Goal: Task Accomplishment & Management: Manage account settings

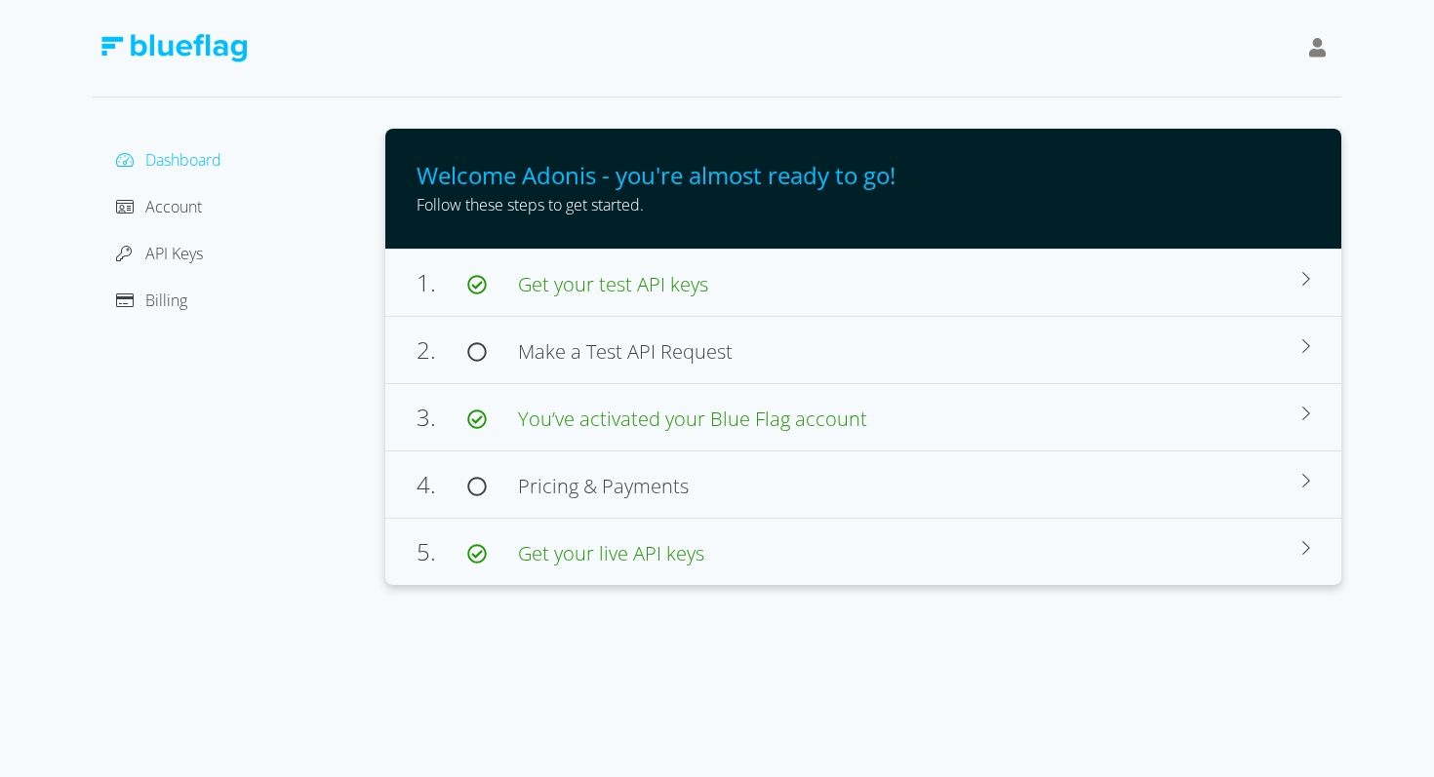
click at [182, 219] on div "Account" at bounding box center [238, 206] width 261 height 31
click at [178, 212] on span "Account" at bounding box center [173, 206] width 57 height 21
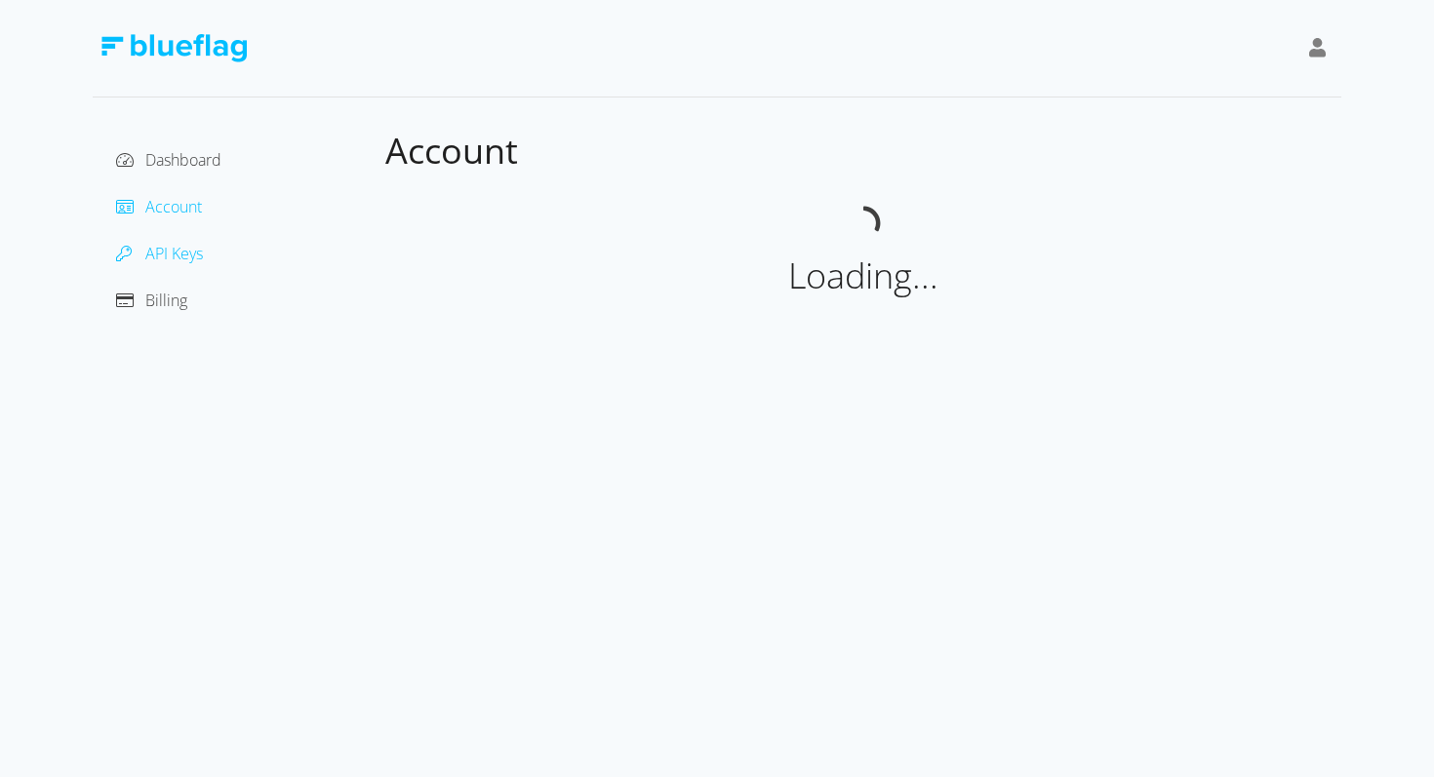
click at [174, 252] on span "API Keys" at bounding box center [174, 253] width 58 height 21
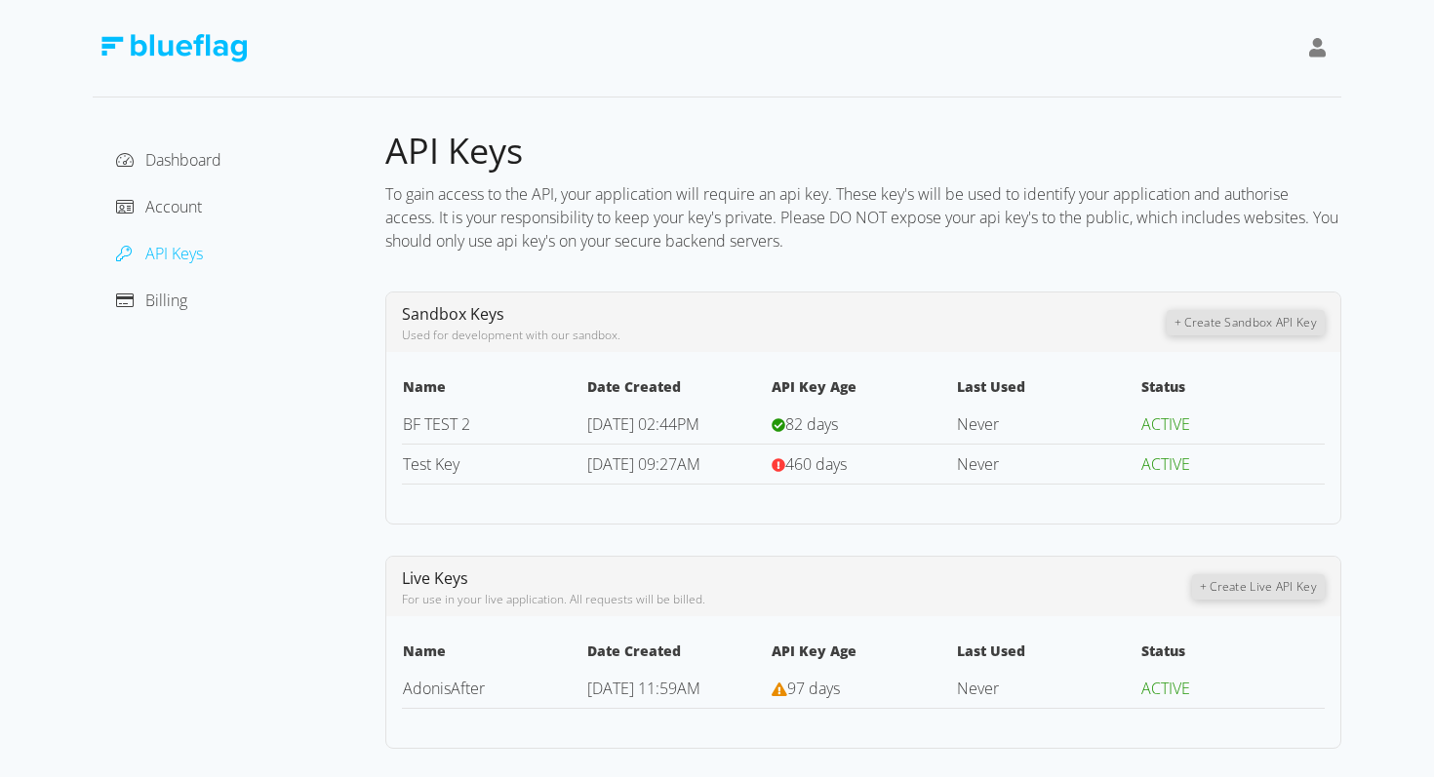
click at [1317, 42] on icon at bounding box center [1318, 48] width 18 height 20
click at [1148, 150] on div "Sign Out" at bounding box center [1229, 151] width 164 height 20
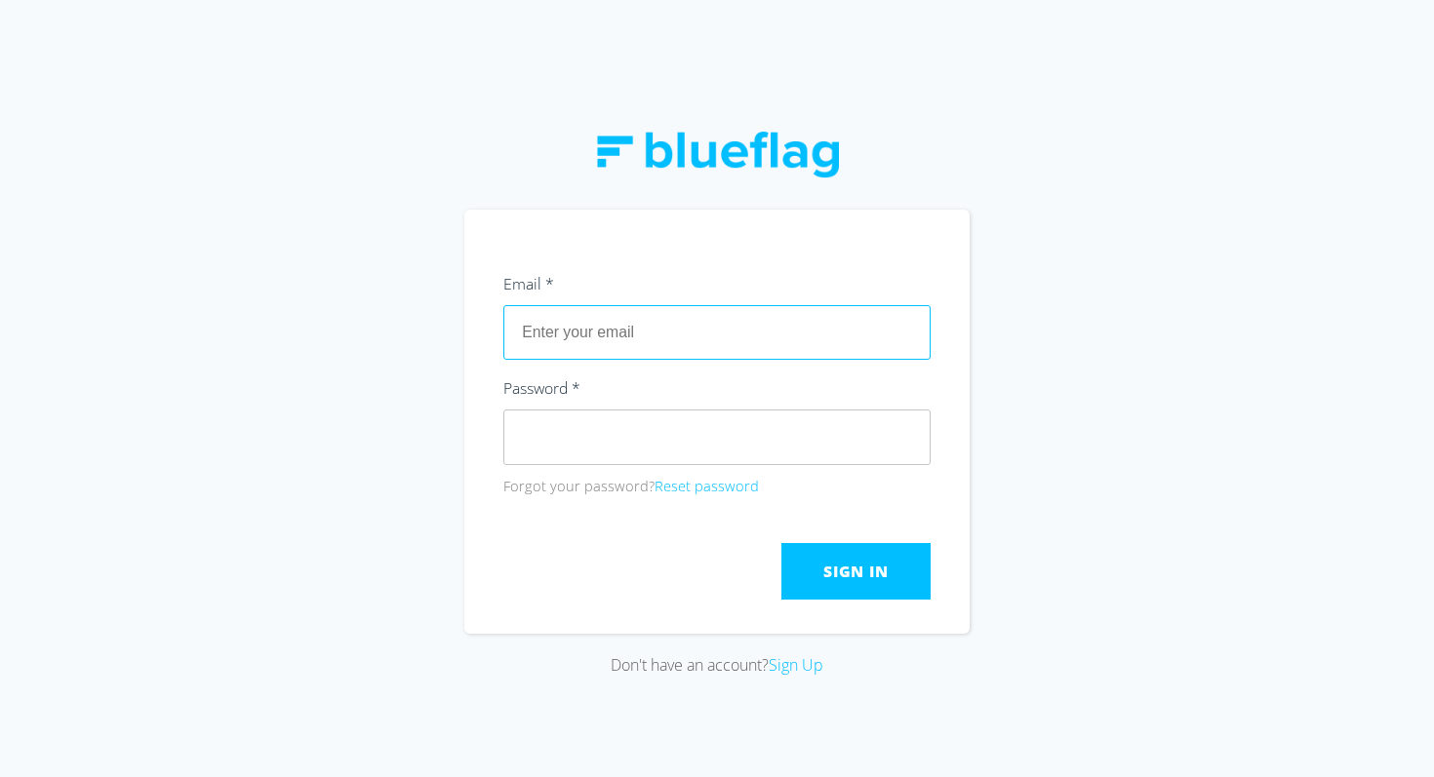
click at [693, 324] on input "text" at bounding box center [716, 332] width 427 height 55
type input "[EMAIL_ADDRESS][DOMAIN_NAME]"
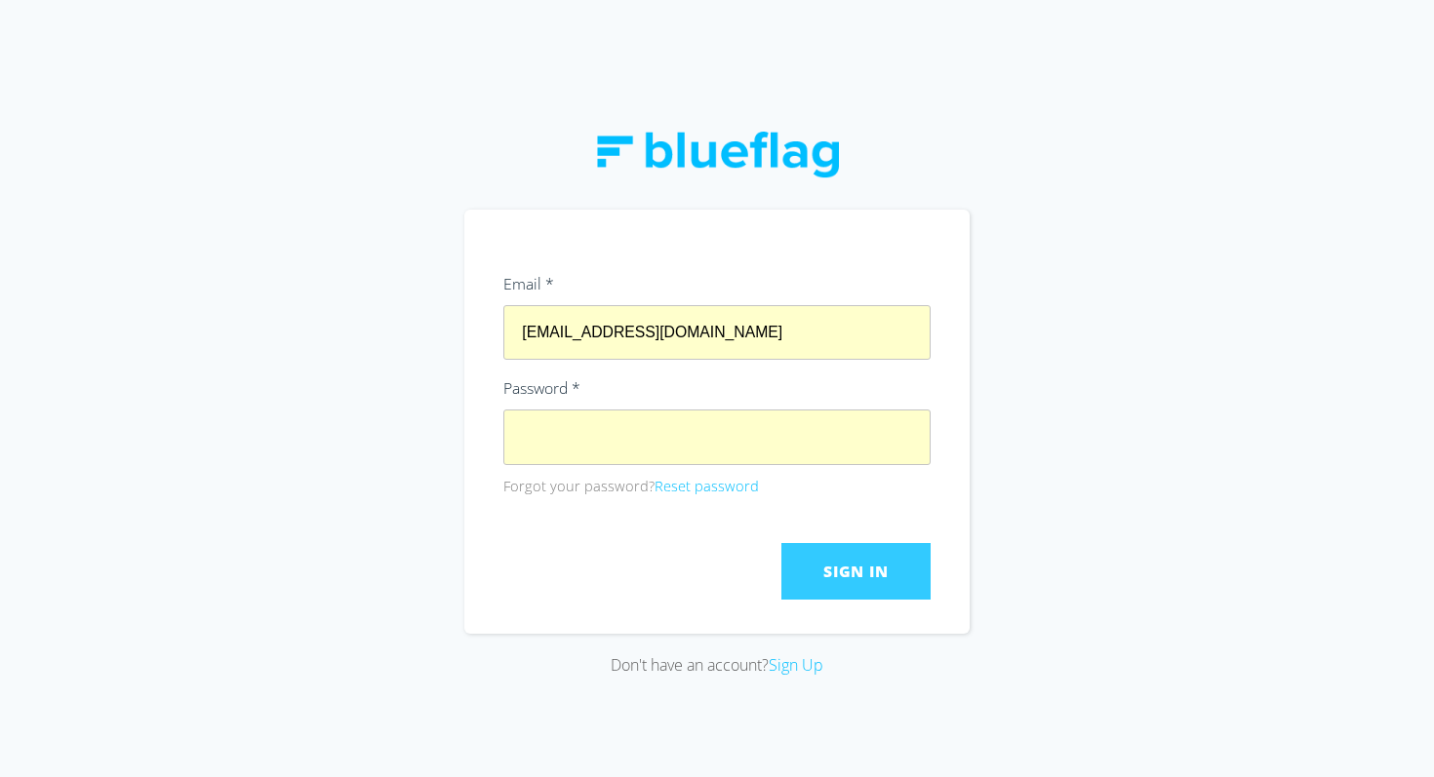
click at [825, 560] on button "Sign In" at bounding box center [855, 571] width 149 height 57
